Goal: Transaction & Acquisition: Purchase product/service

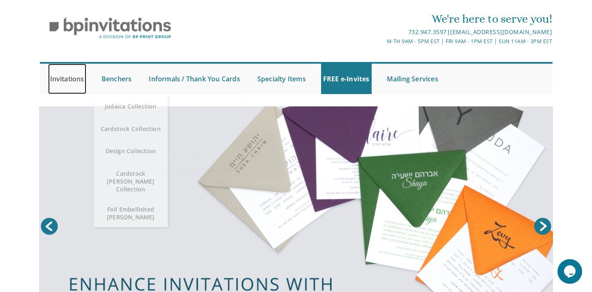
click at [78, 78] on link "Invitations" at bounding box center [67, 79] width 38 height 30
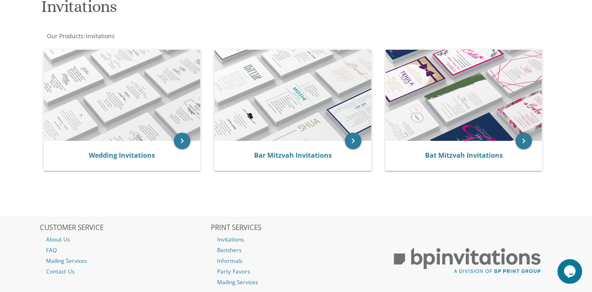
scroll to position [150, 0]
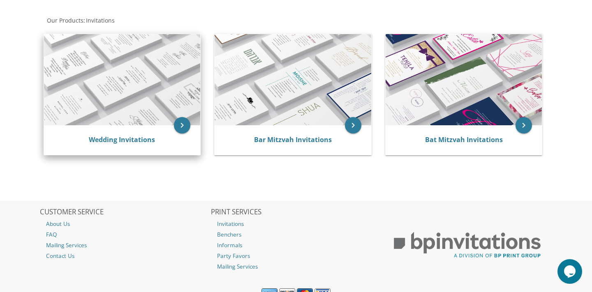
click at [114, 115] on img at bounding box center [122, 79] width 157 height 91
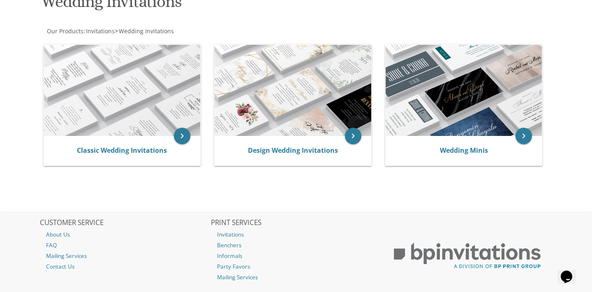
scroll to position [137, 0]
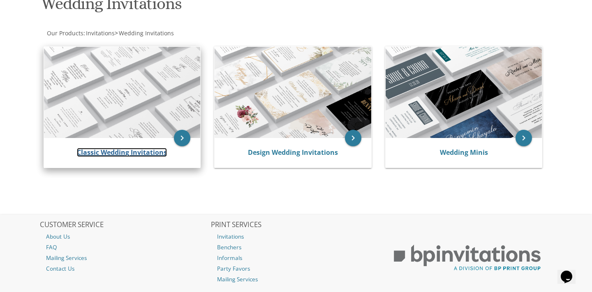
click at [160, 153] on link "Classic Wedding Invitations" at bounding box center [122, 152] width 90 height 9
click at [181, 137] on icon "keyboard_arrow_right" at bounding box center [182, 138] width 16 height 16
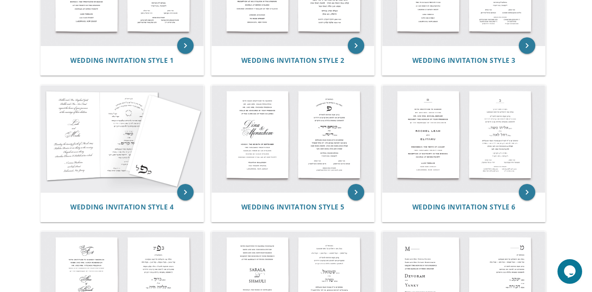
scroll to position [253, 0]
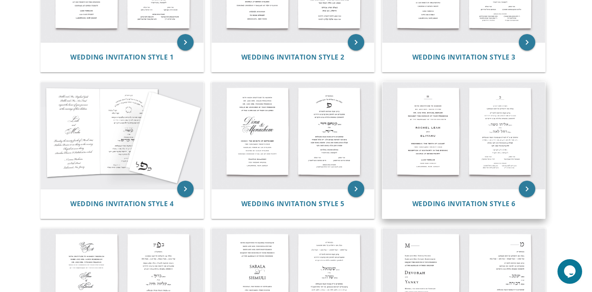
click at [490, 147] on img at bounding box center [463, 135] width 163 height 107
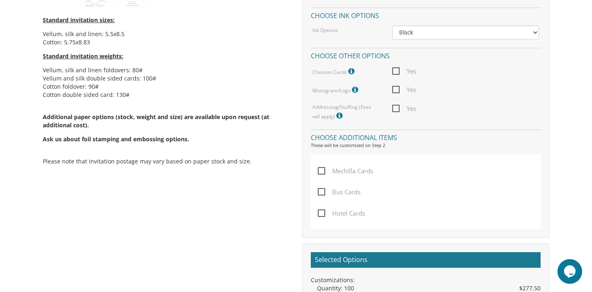
scroll to position [462, 0]
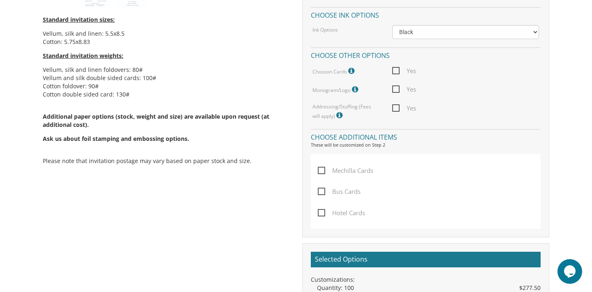
click at [350, 70] on icon at bounding box center [352, 70] width 8 height 7
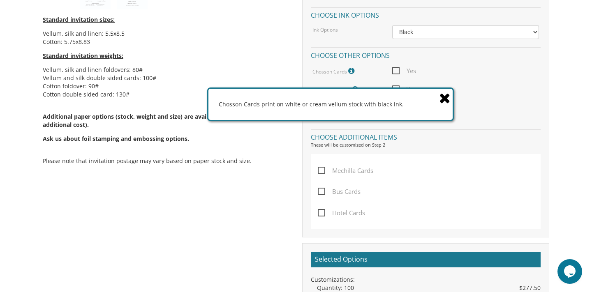
click at [363, 70] on div "Chosson Cards Chosson Cards print on white or cream vellum stock with black ink." at bounding box center [346, 71] width 80 height 11
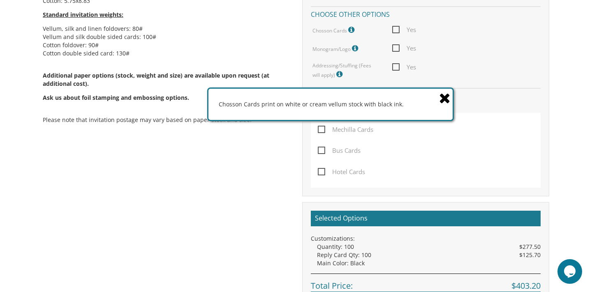
scroll to position [505, 0]
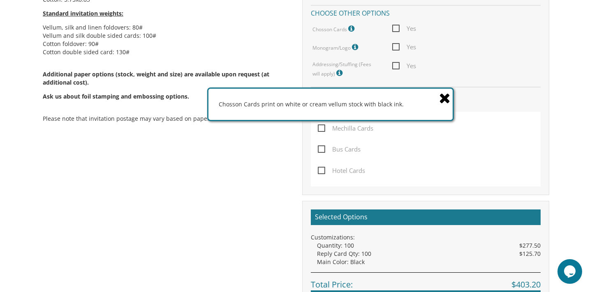
click at [443, 102] on icon at bounding box center [445, 98] width 12 height 14
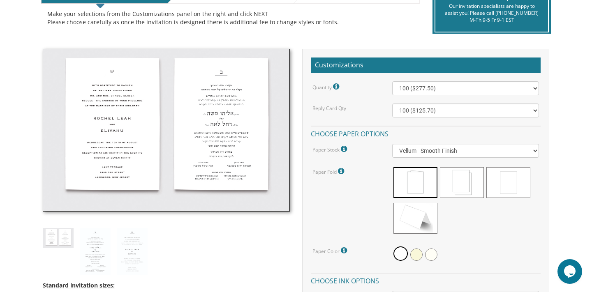
scroll to position [197, 0]
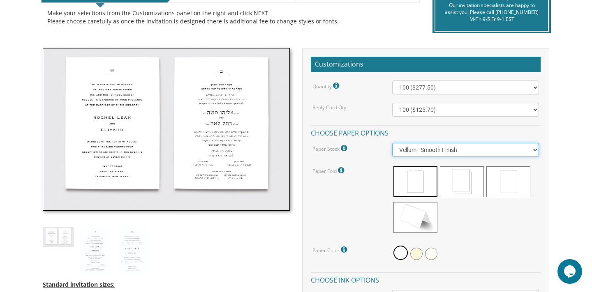
click at [420, 145] on select "Vellum - Smooth Finish Linen - Subtle Embossed Crosshatch Texture Silk - Soft, …" at bounding box center [465, 150] width 147 height 14
select select "Linen"
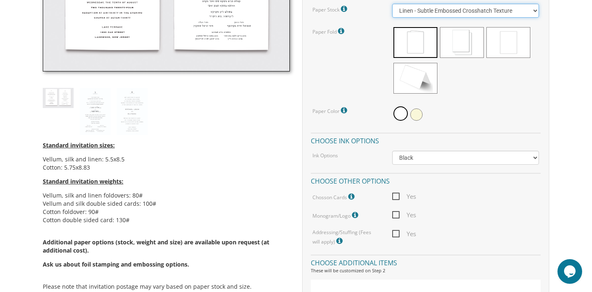
scroll to position [337, 0]
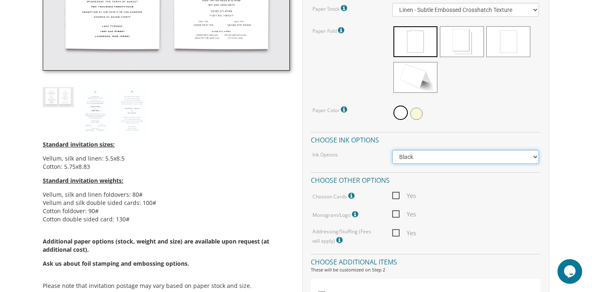
click at [407, 160] on select "Black Colored Ink ($65.00) Black + One Color ($211.00) Two Colors ($265.00)" at bounding box center [465, 157] width 147 height 14
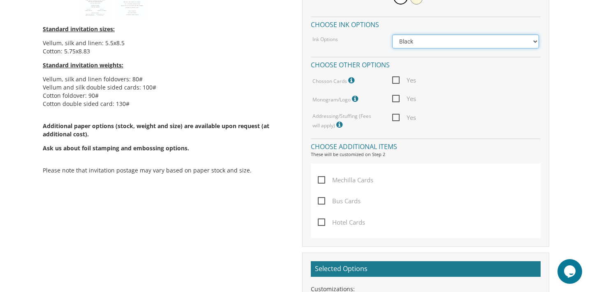
scroll to position [456, 0]
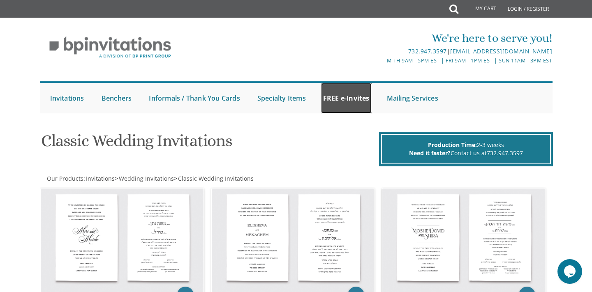
click at [339, 102] on link "FREE e-Invites" at bounding box center [346, 98] width 51 height 30
